Goal: Task Accomplishment & Management: Manage account settings

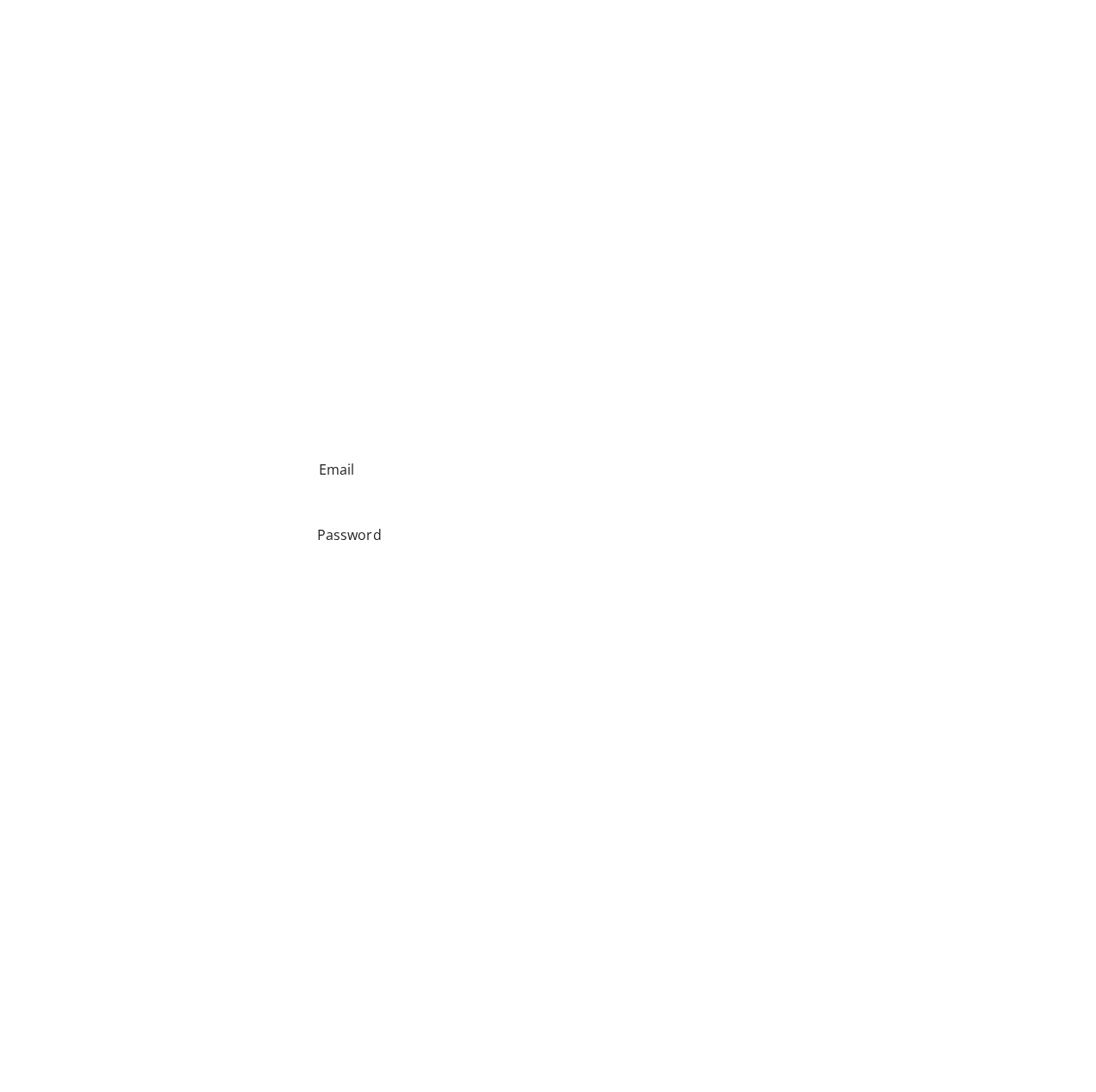
click at [402, 478] on input "Email" at bounding box center [548, 468] width 490 height 46
type input "**********"
click at [267, 521] on div "**********" at bounding box center [548, 511] width 997 height 130
click at [517, 1067] on button "Log In" at bounding box center [548, 1051] width 97 height 47
click at [529, 1060] on button "Log In" at bounding box center [548, 1051] width 97 height 47
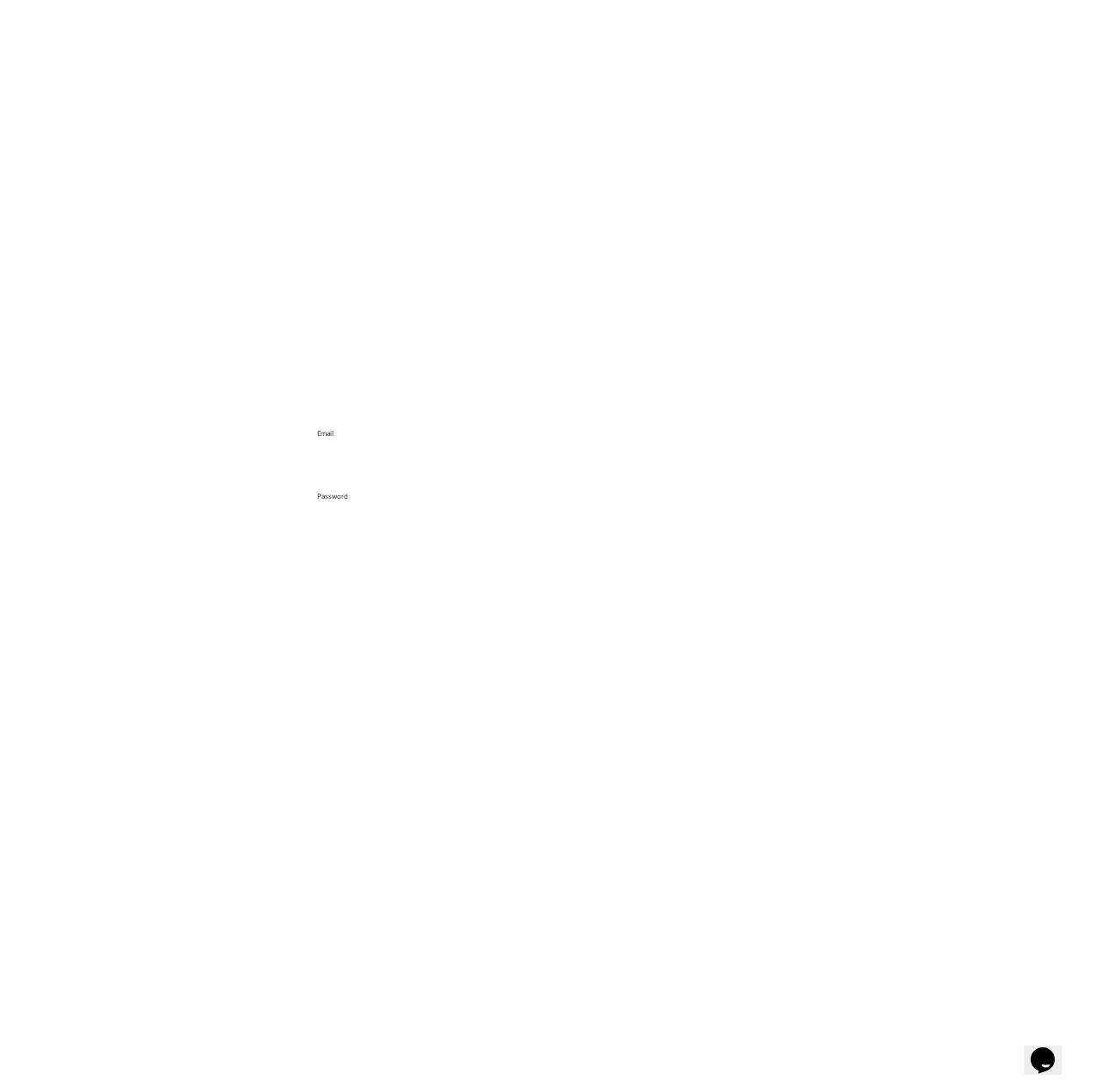
click at [531, 1068] on button "Log In" at bounding box center [548, 1051] width 97 height 47
click at [751, 522] on div at bounding box center [548, 507] width 490 height 45
click at [764, 519] on span "toggle password visibility" at bounding box center [768, 507] width 34 height 35
click at [575, 883] on link "Forgot your password?" at bounding box center [548, 876] width 174 height 21
click at [385, 635] on input "Email" at bounding box center [548, 635] width 488 height 46
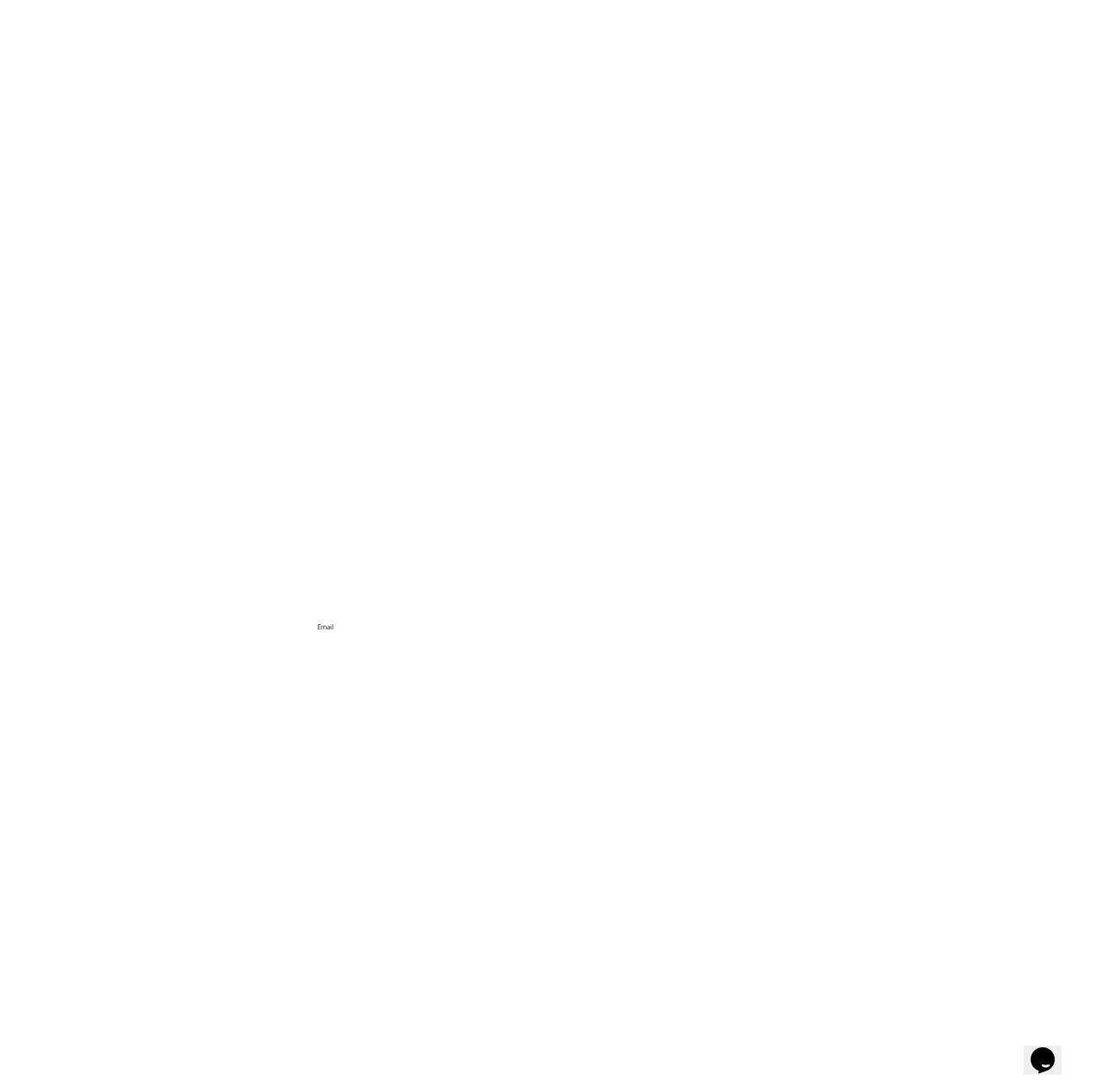
type input "**********"
click at [561, 1070] on button "Send Email" at bounding box center [548, 1051] width 130 height 47
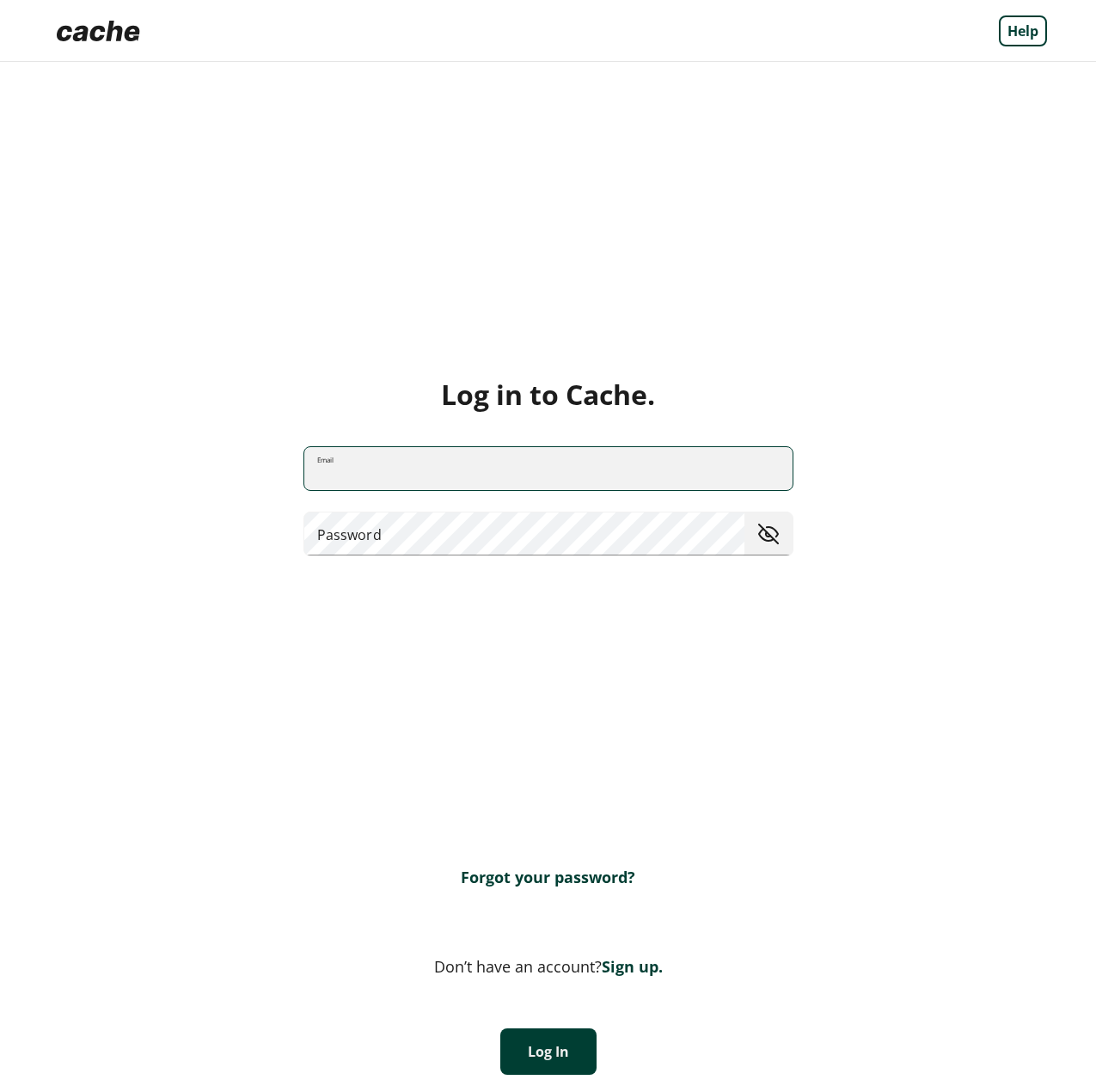
click at [508, 460] on input "Email" at bounding box center [548, 468] width 488 height 46
type input "**********"
click at [564, 887] on link "Forgot your password?" at bounding box center [548, 876] width 174 height 21
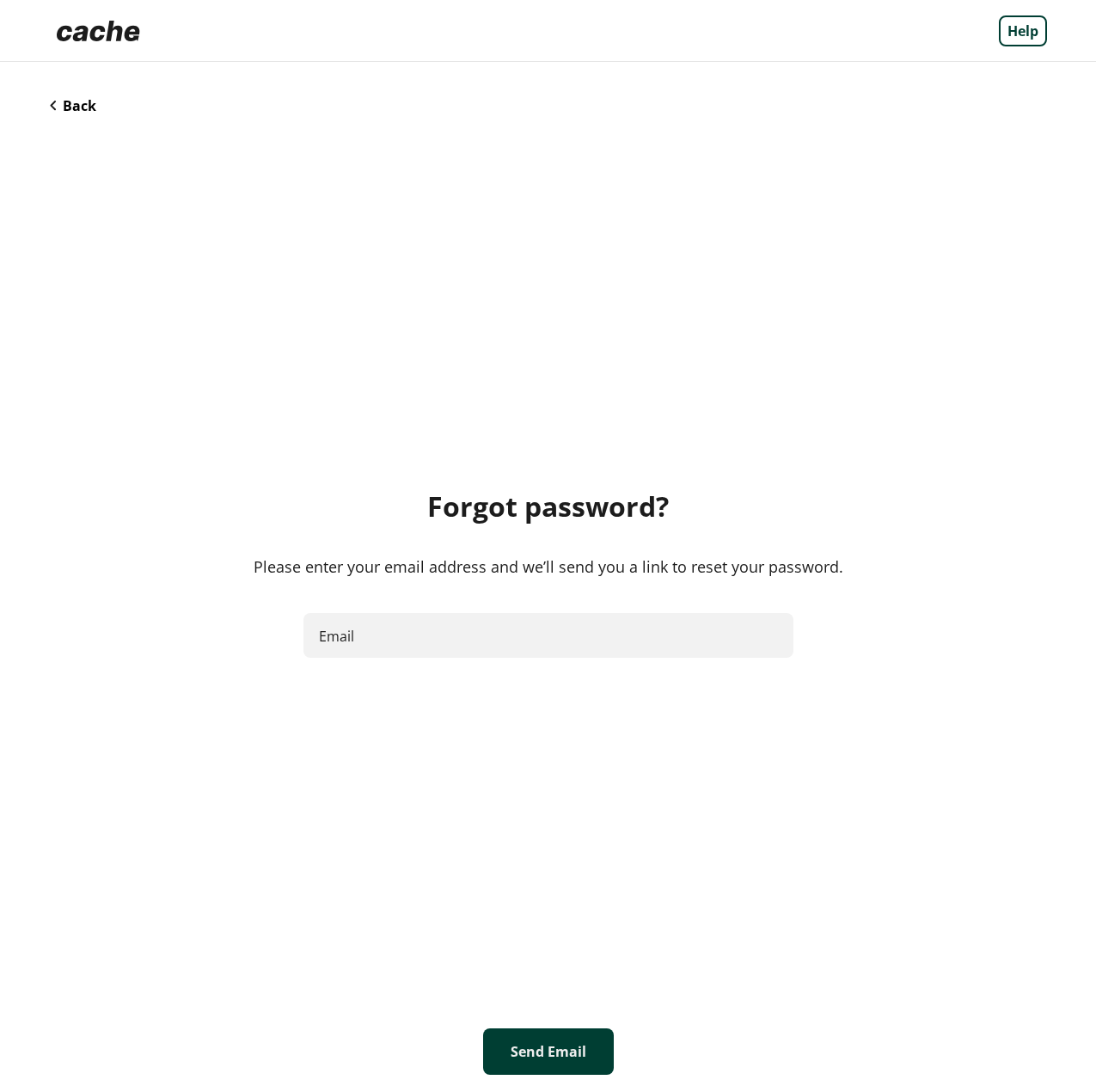
click at [401, 602] on div "Forgot password? Please enter your email address and we’ll send you a link to r…" at bounding box center [548, 573] width 997 height 910
click at [410, 636] on input "Email" at bounding box center [548, 635] width 490 height 46
type input "**********"
click at [562, 1057] on button "Send Email" at bounding box center [548, 1051] width 130 height 47
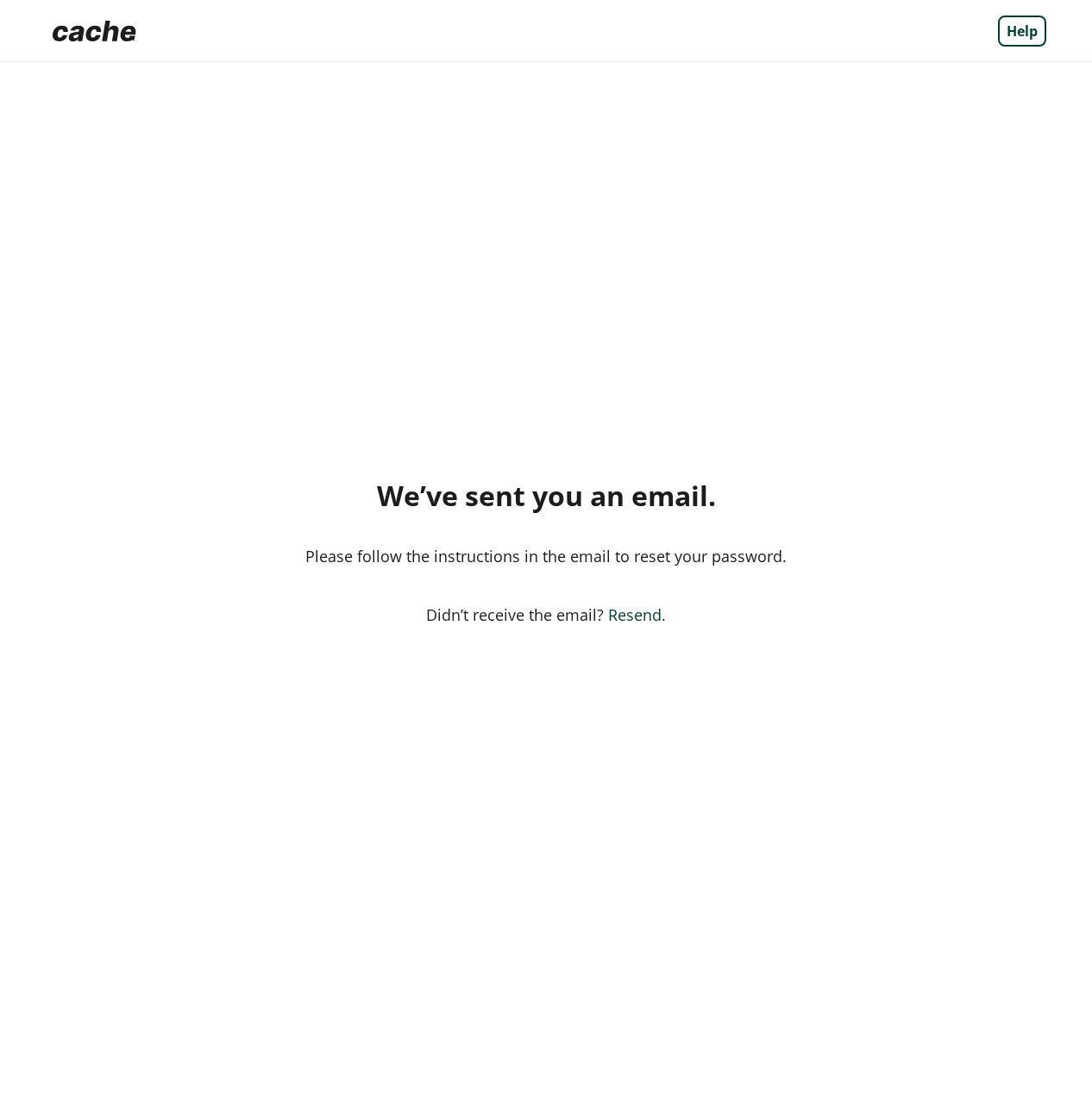
click at [82, 42] on img at bounding box center [94, 31] width 98 height 35
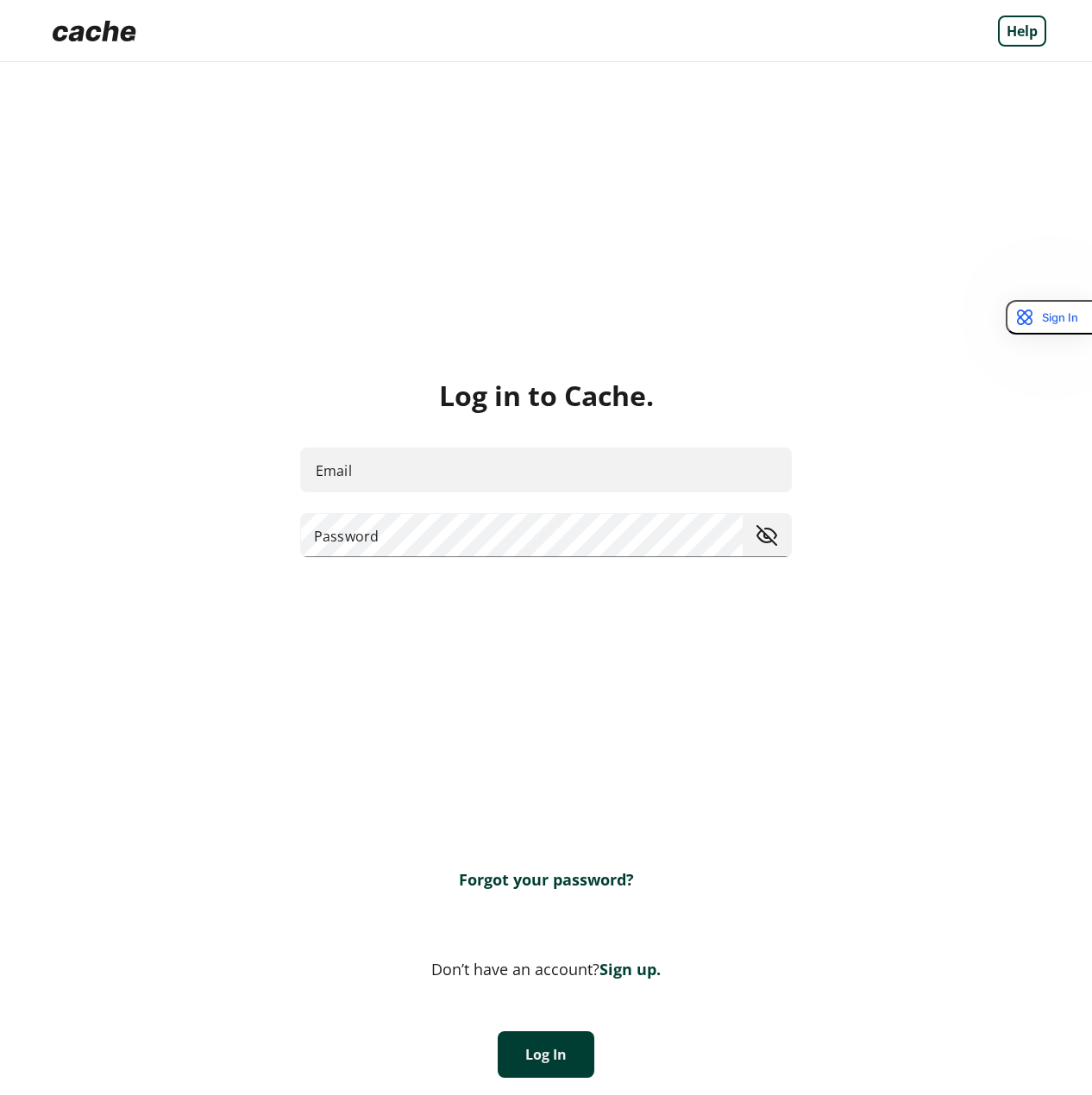
click at [605, 461] on input "Email" at bounding box center [546, 470] width 491 height 46
type input "**********"
click at [555, 1067] on button "Log In" at bounding box center [546, 1054] width 97 height 47
click at [554, 1049] on button "Log In" at bounding box center [546, 1054] width 97 height 47
click at [546, 1061] on button "Log In" at bounding box center [546, 1054] width 97 height 47
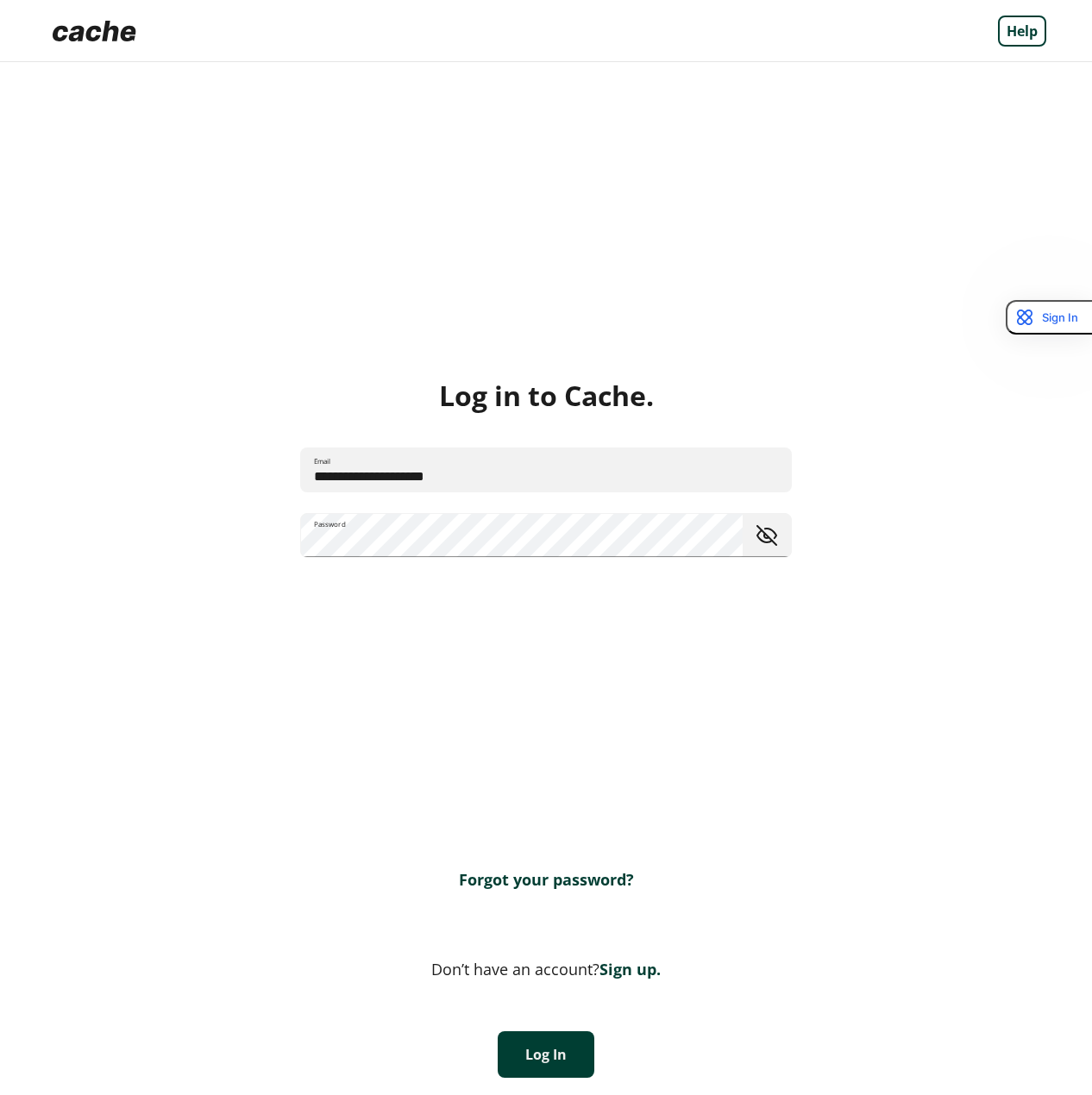
click at [546, 1060] on button "Log In" at bounding box center [546, 1054] width 97 height 47
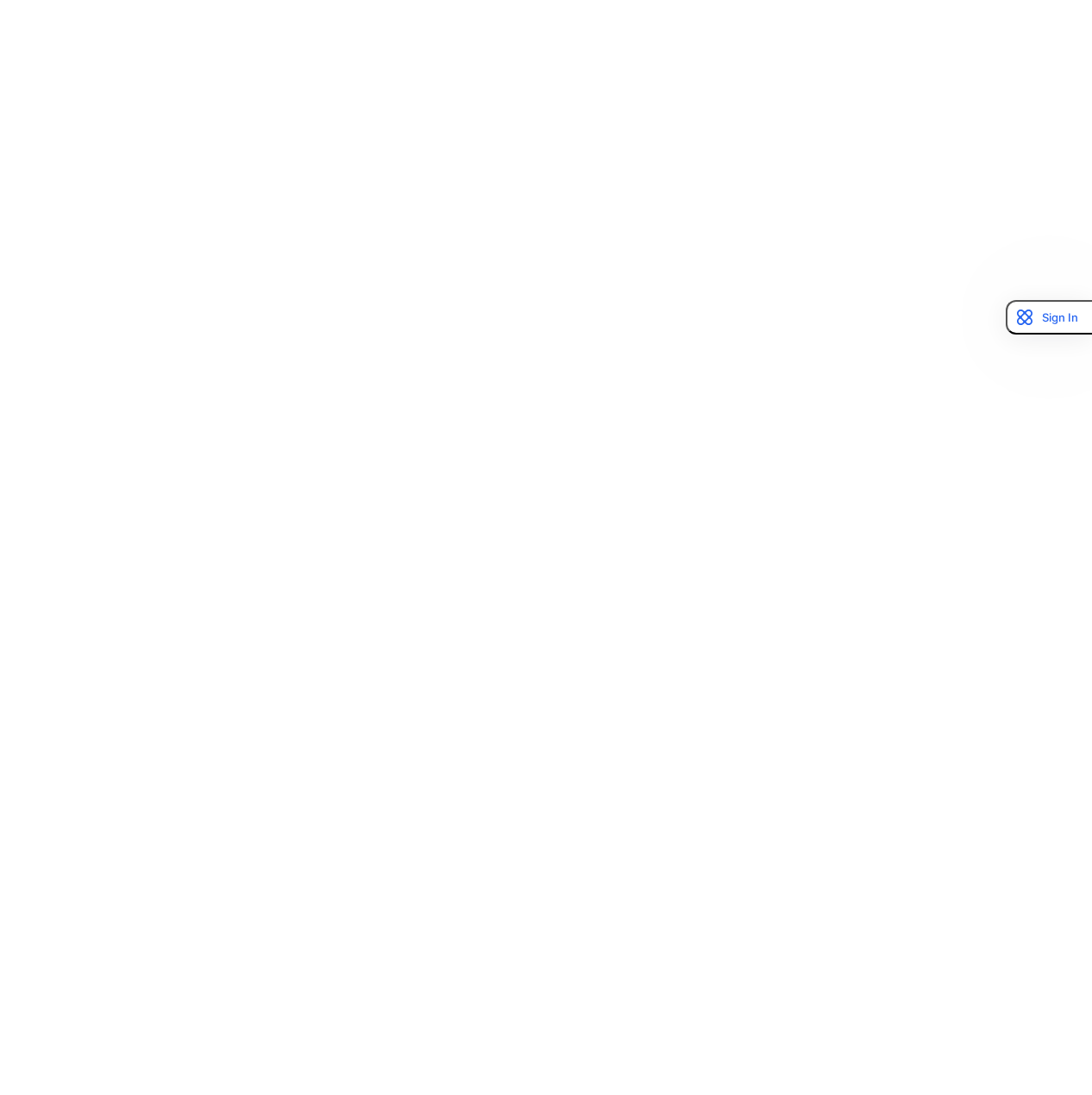
click at [546, 1060] on div at bounding box center [546, 548] width 69 height 1095
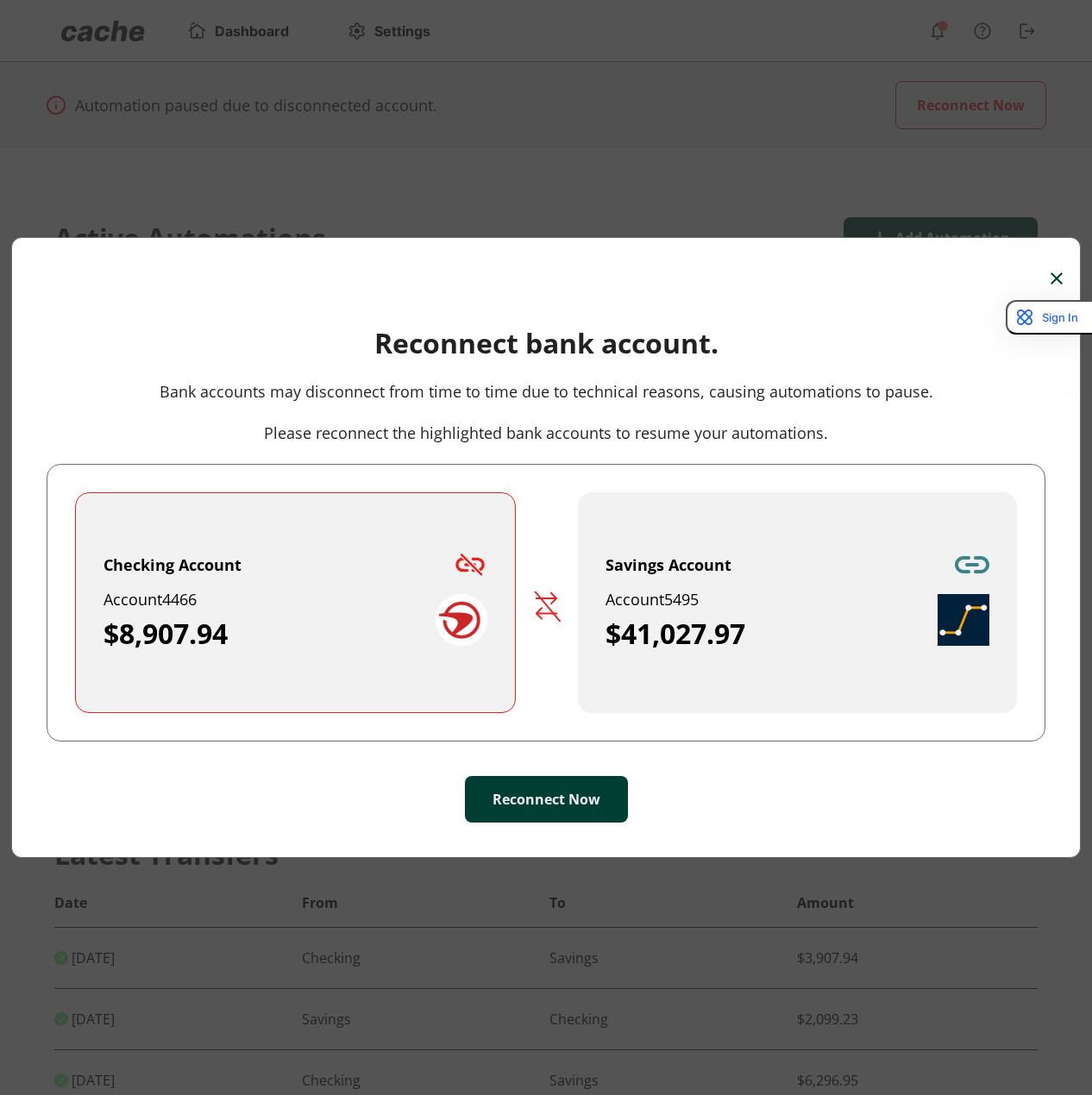
click at [1050, 282] on img at bounding box center [1057, 279] width 12 height 12
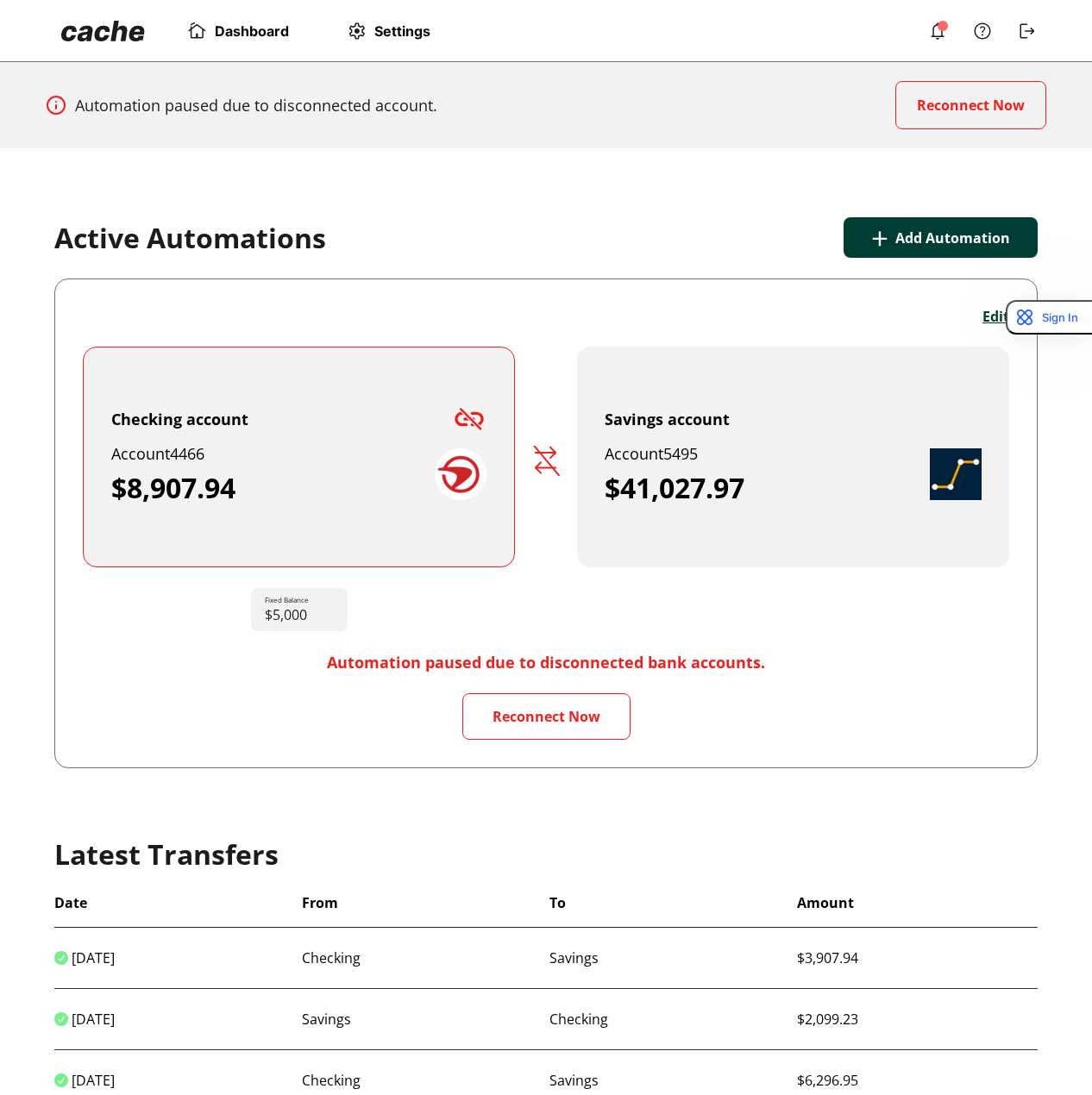
click at [983, 307] on button "Edit" at bounding box center [995, 317] width 27 height 19
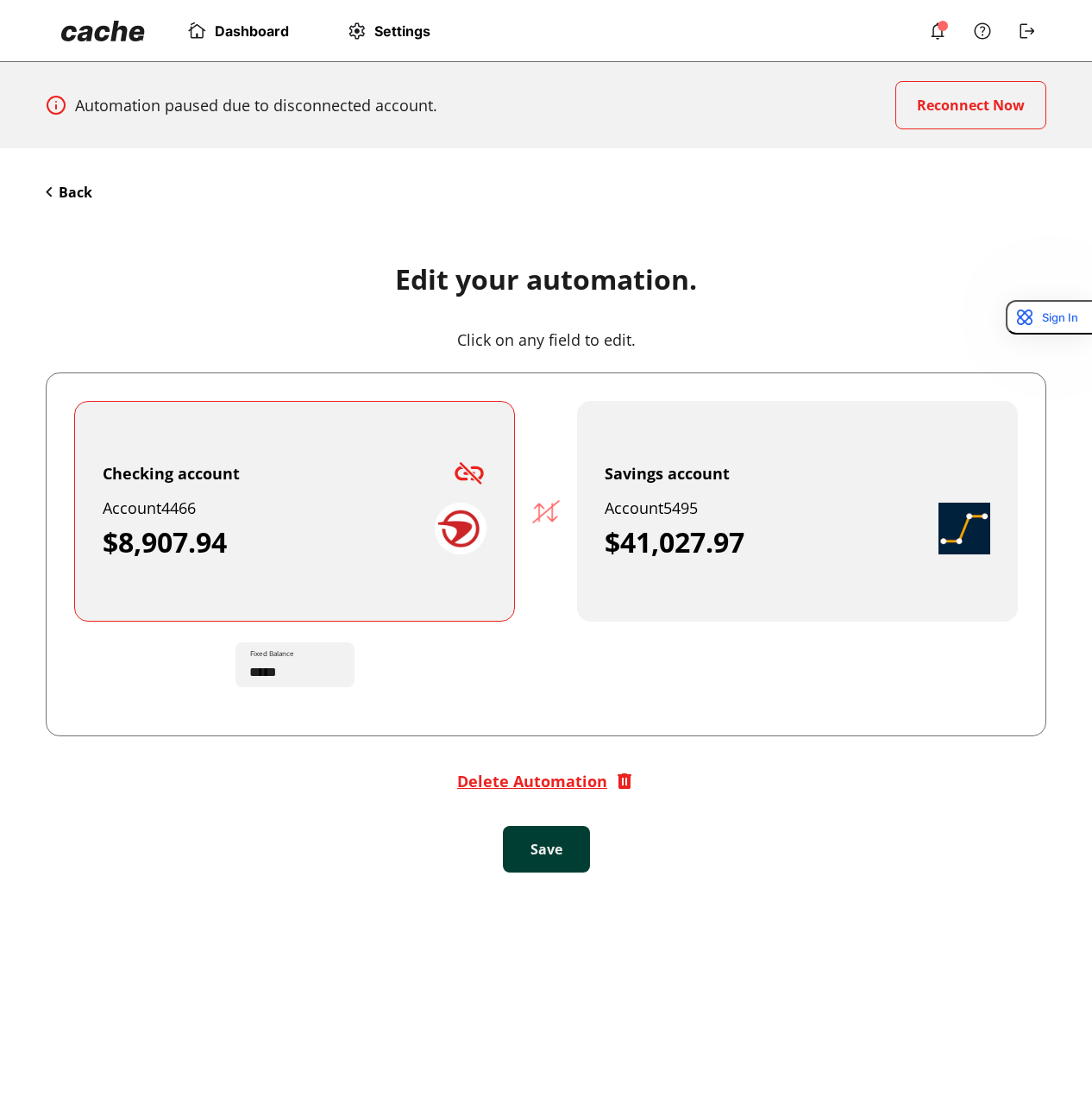
click at [571, 780] on div "Delete Automation" at bounding box center [531, 781] width 150 height 21
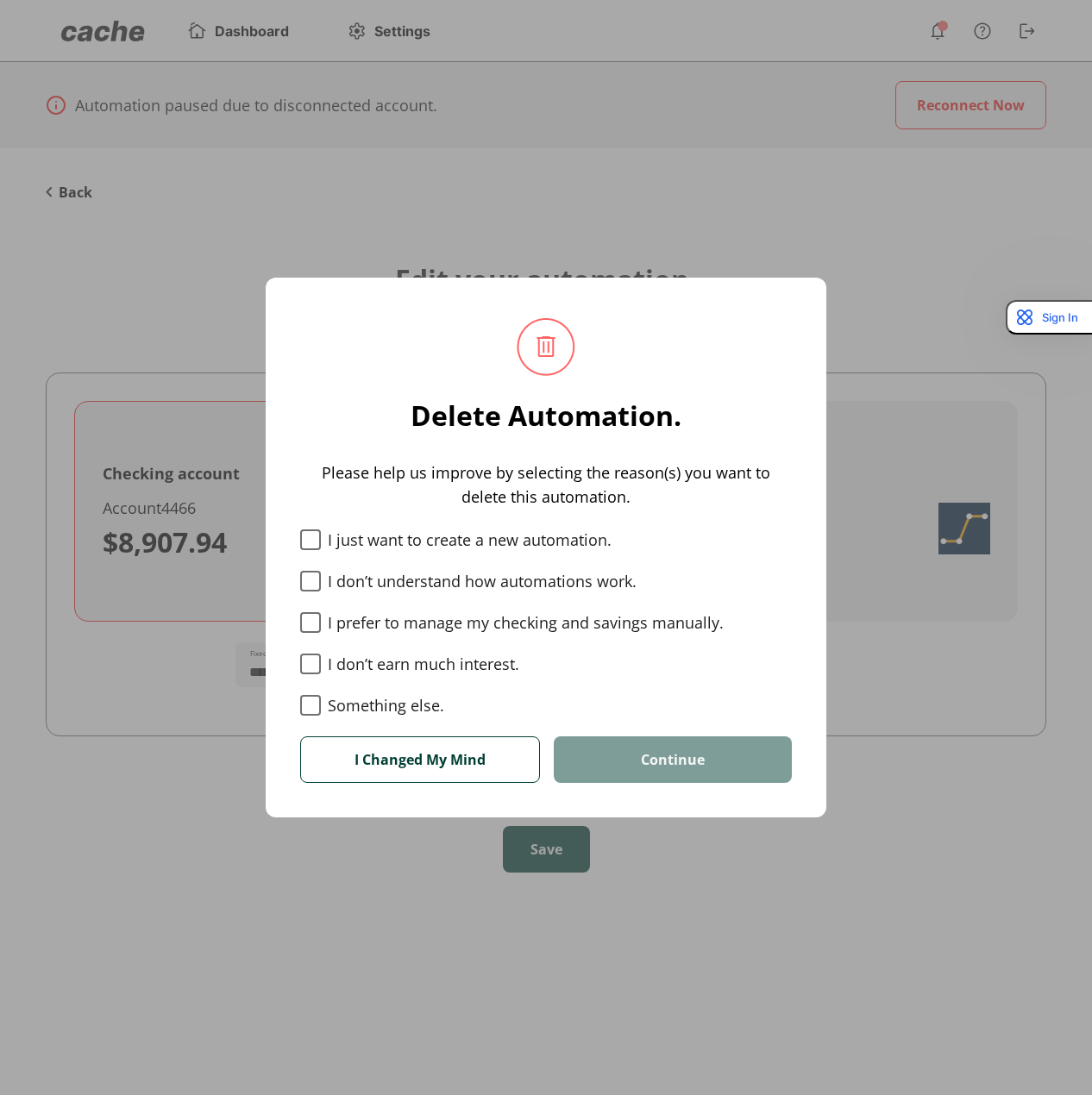
click at [312, 714] on span at bounding box center [311, 705] width 21 height 21
click at [651, 757] on button "Continue" at bounding box center [672, 759] width 238 height 47
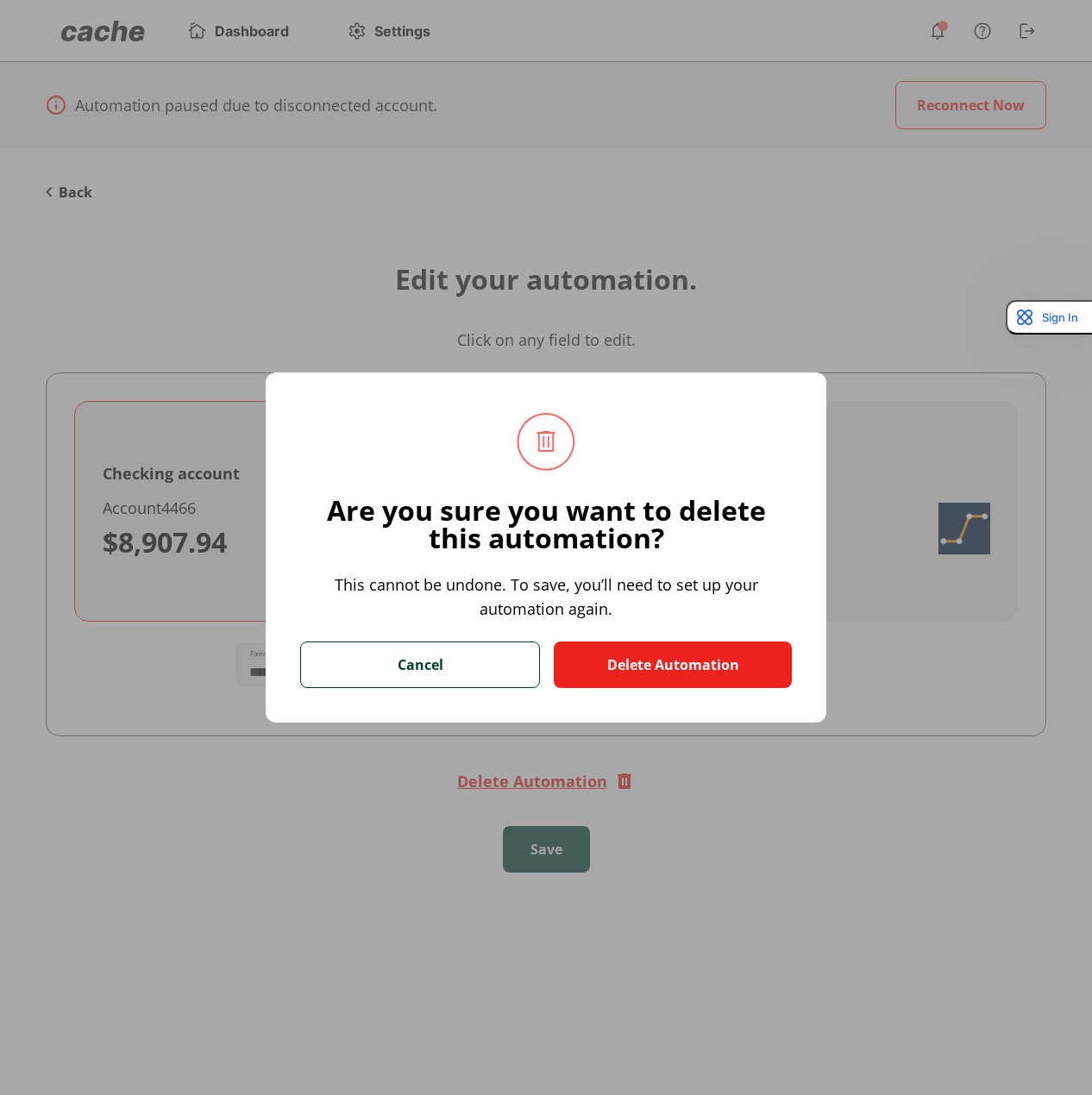
click at [698, 658] on button "Delete Automation" at bounding box center [672, 664] width 238 height 47
